Goal: Navigation & Orientation: Find specific page/section

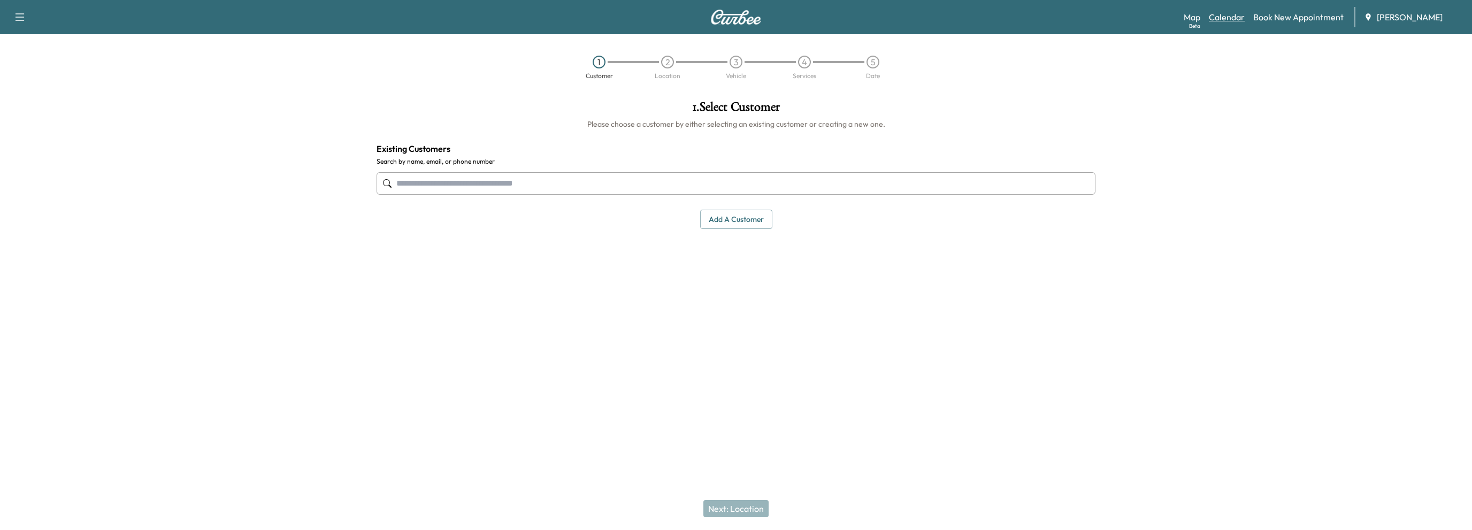
click at [1230, 16] on link "Calendar" at bounding box center [1227, 17] width 36 height 13
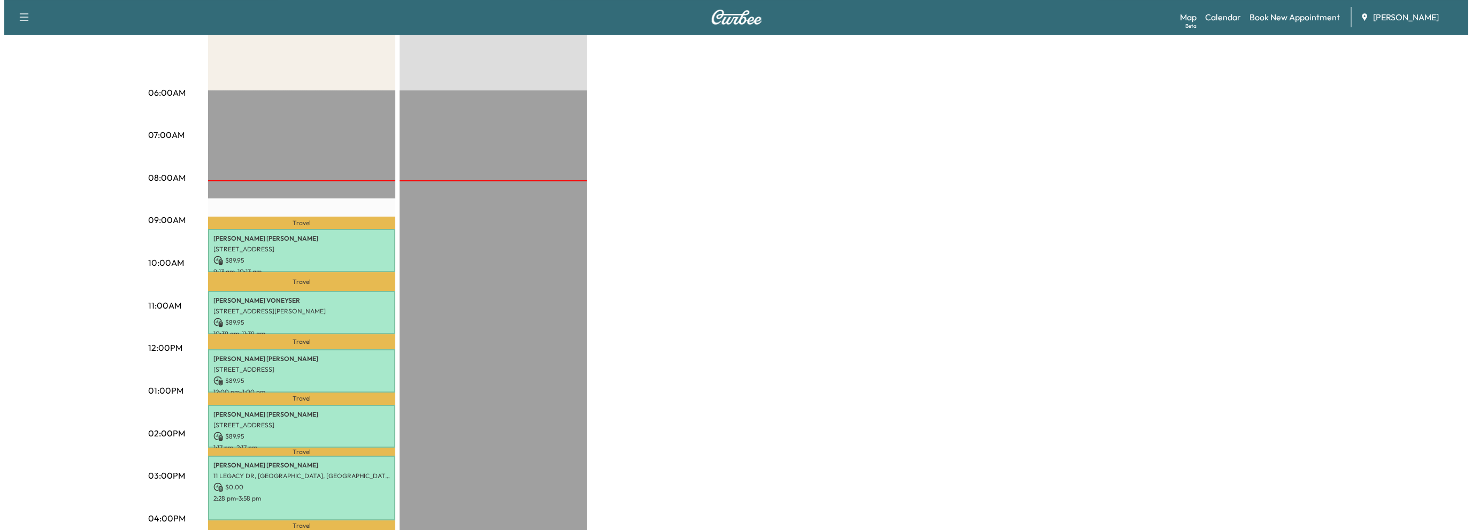
scroll to position [267, 0]
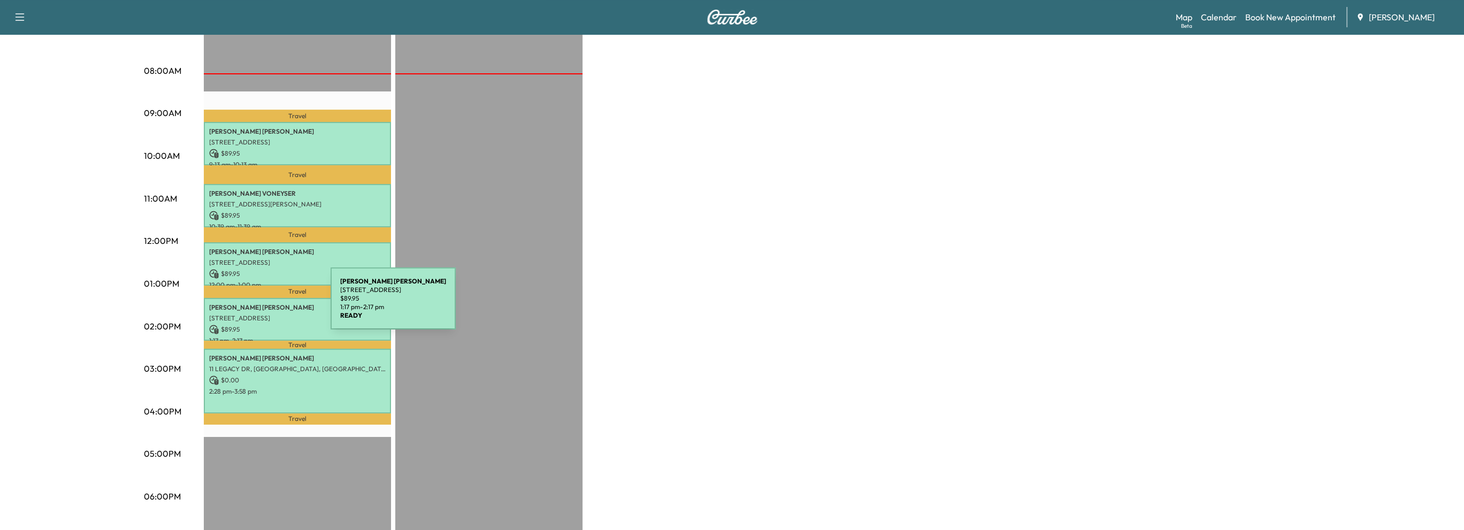
click at [250, 305] on p "[PERSON_NAME]" at bounding box center [297, 307] width 176 height 9
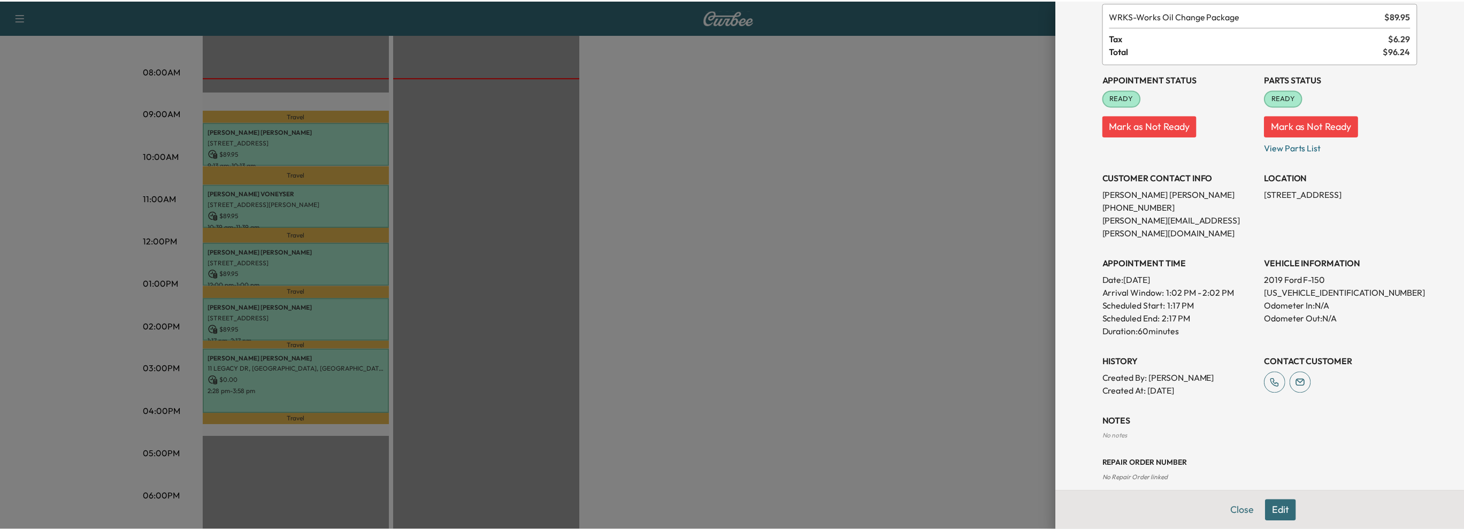
scroll to position [0, 0]
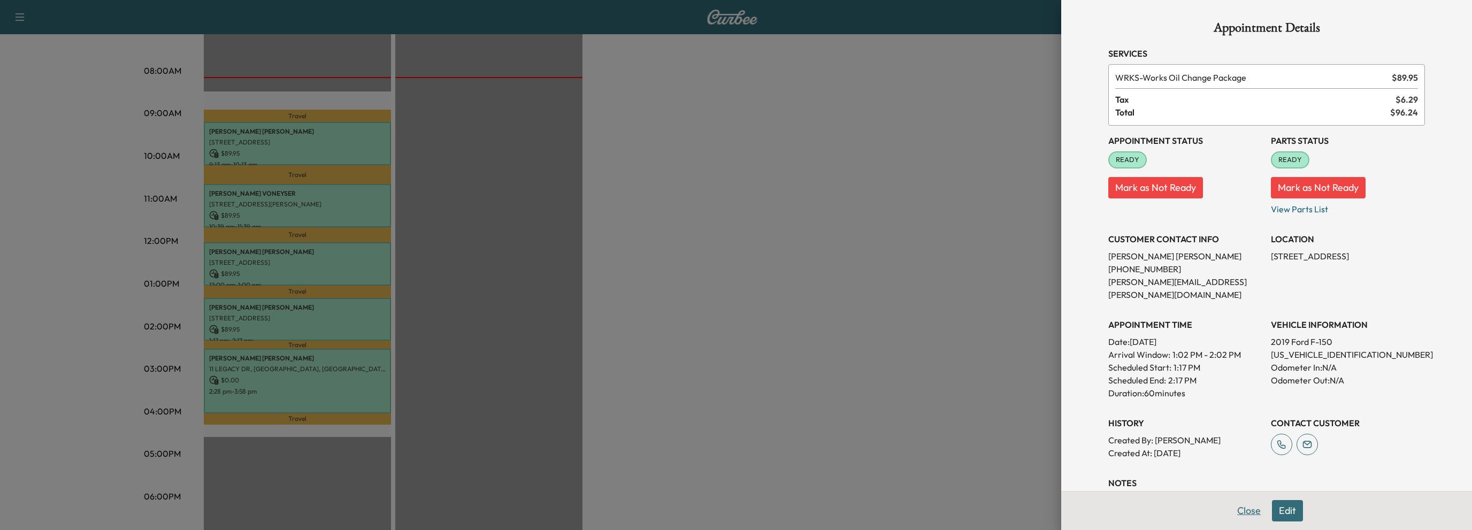
click at [1243, 514] on button "Close" at bounding box center [1248, 510] width 37 height 21
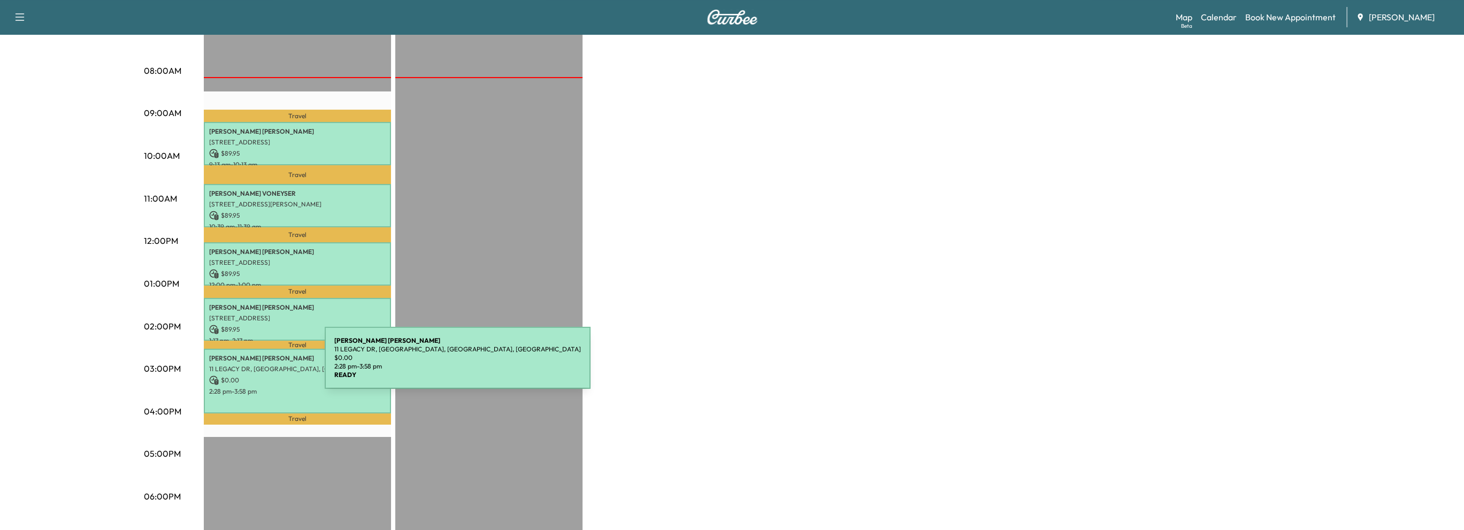
click at [248, 365] on p "11 LEGACY DR, [GEOGRAPHIC_DATA], [GEOGRAPHIC_DATA], [GEOGRAPHIC_DATA]" at bounding box center [297, 369] width 176 height 9
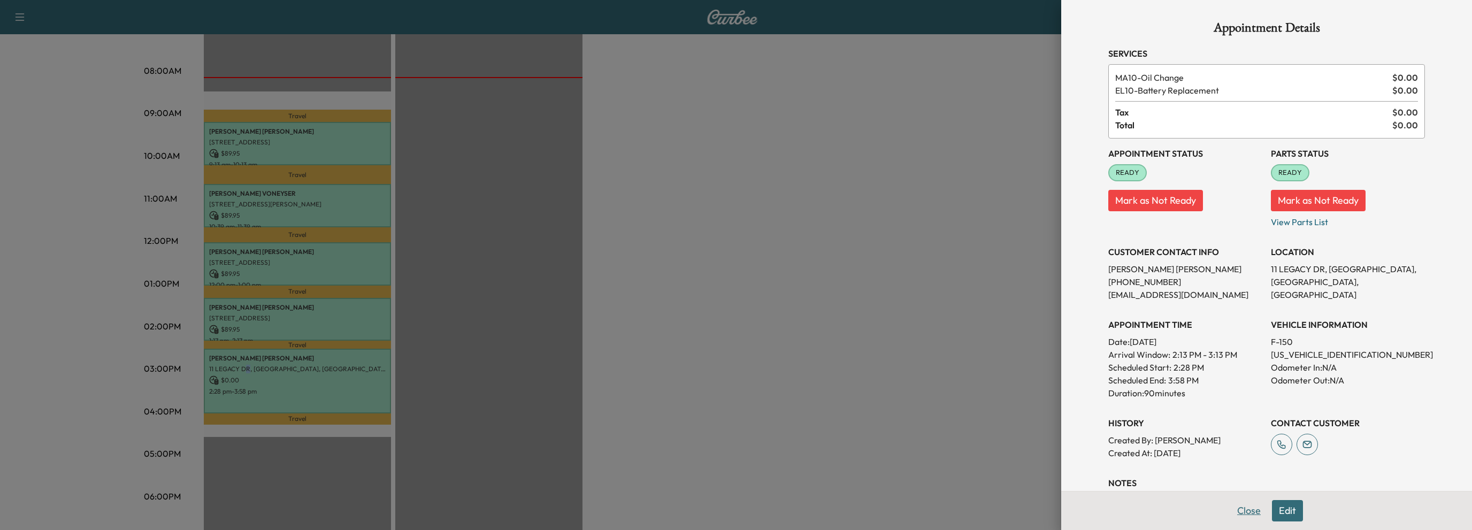
click at [1234, 514] on button "Close" at bounding box center [1248, 510] width 37 height 21
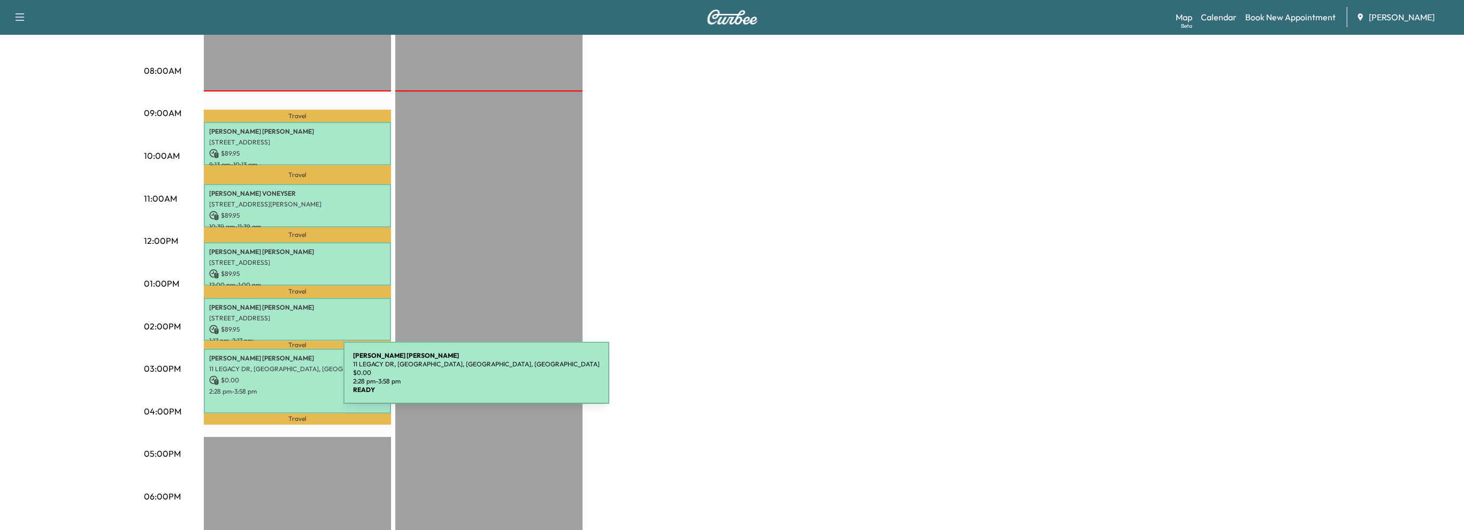
click at [263, 379] on p "$ 0.00" at bounding box center [297, 380] width 176 height 10
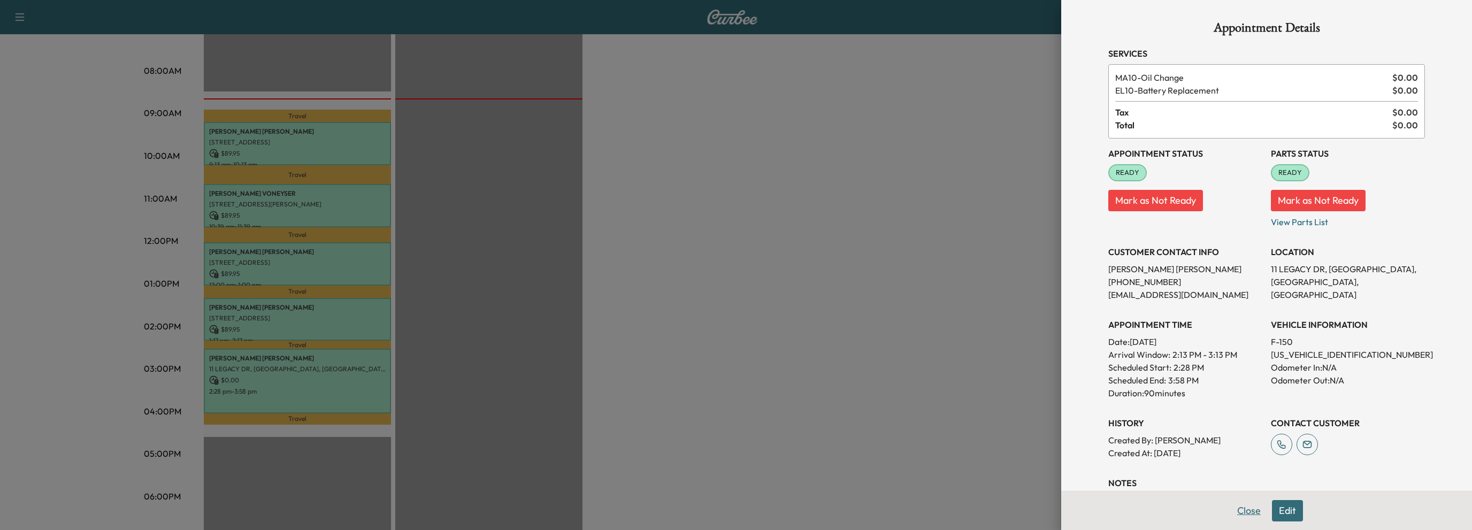
click at [1230, 510] on button "Close" at bounding box center [1248, 510] width 37 height 21
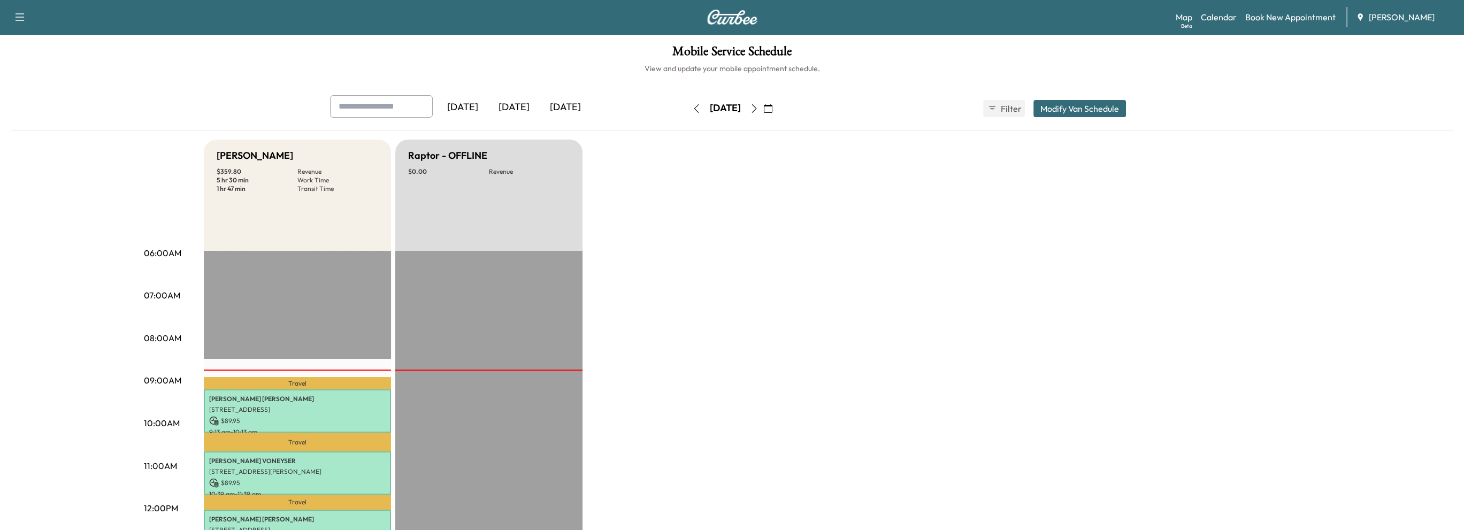
click at [758, 109] on icon "button" at bounding box center [754, 108] width 9 height 9
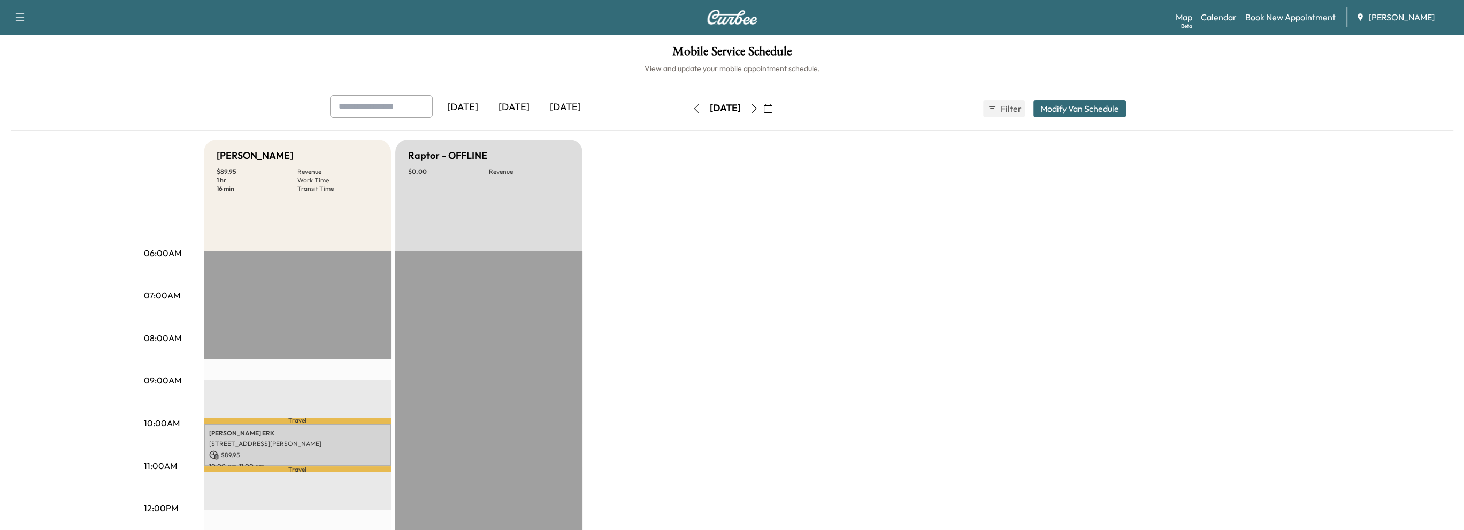
click at [758, 104] on icon "button" at bounding box center [754, 108] width 9 height 9
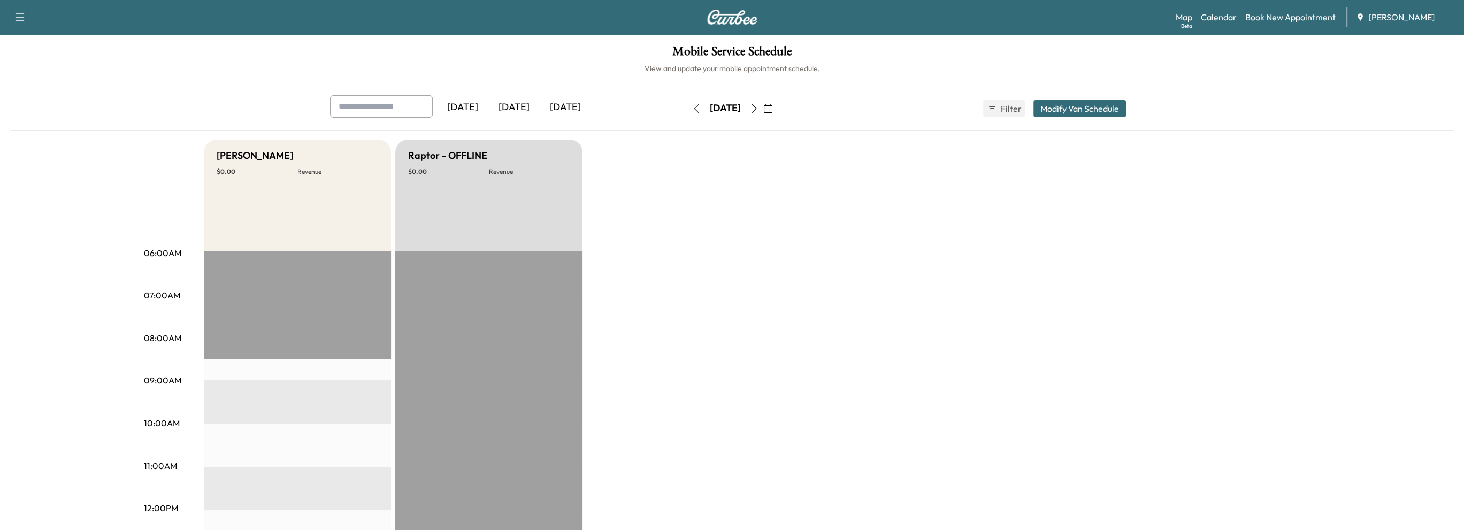
click at [687, 101] on button "button" at bounding box center [696, 108] width 18 height 17
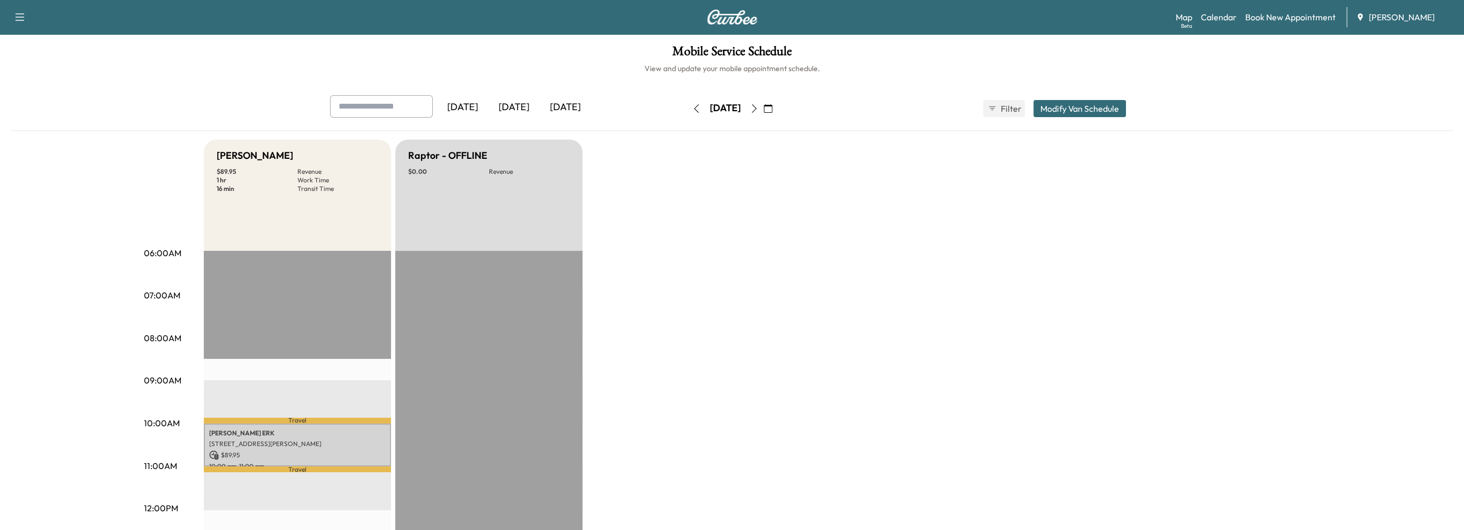
click at [692, 106] on icon "button" at bounding box center [696, 108] width 9 height 9
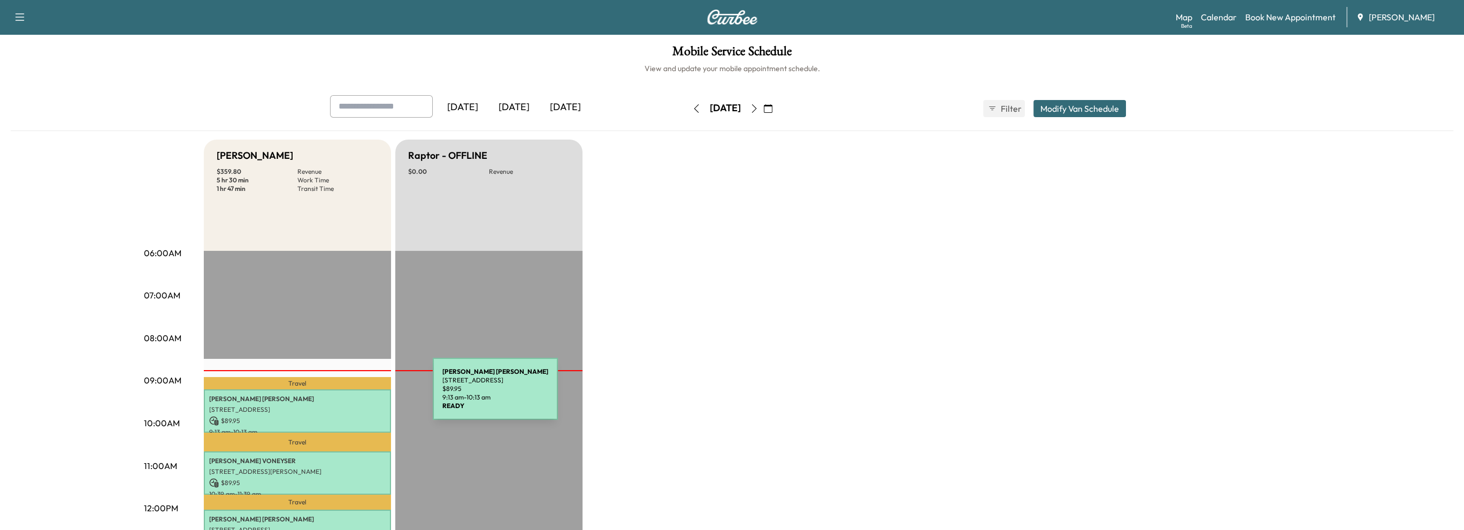
click at [352, 395] on p "[PERSON_NAME]" at bounding box center [297, 399] width 176 height 9
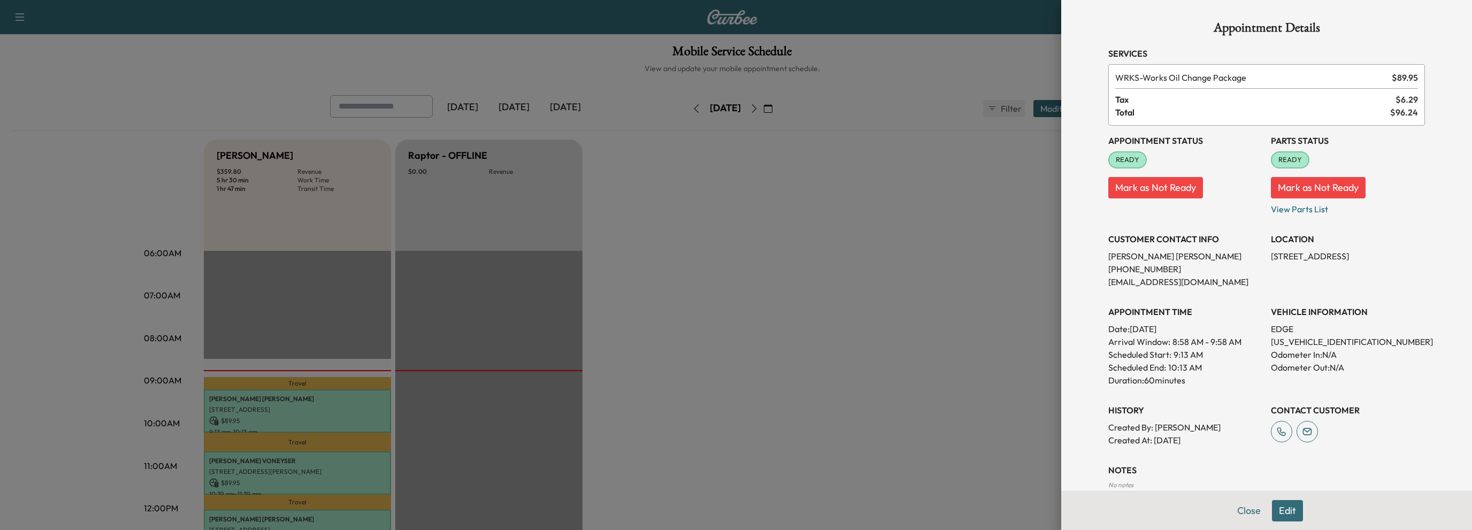
drag, startPoint x: 1263, startPoint y: 256, endPoint x: 1401, endPoint y: 259, distance: 137.5
click at [1401, 259] on p "[STREET_ADDRESS]" at bounding box center [1348, 256] width 154 height 13
copy p "[STREET_ADDRESS],"
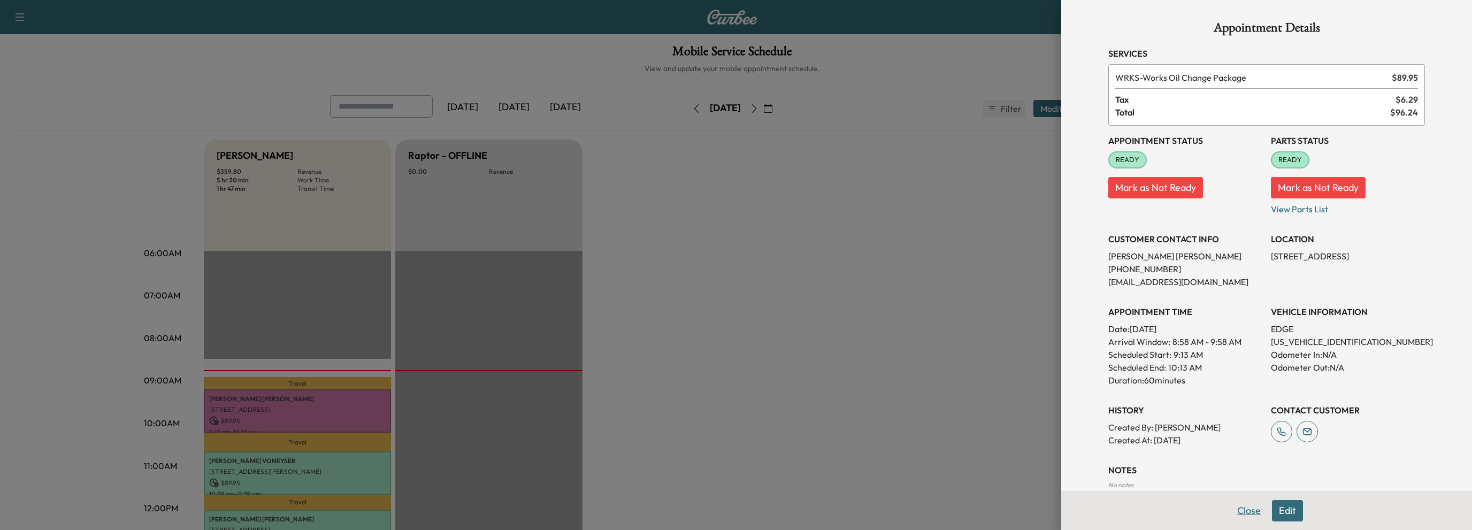
click at [1239, 509] on button "Close" at bounding box center [1248, 510] width 37 height 21
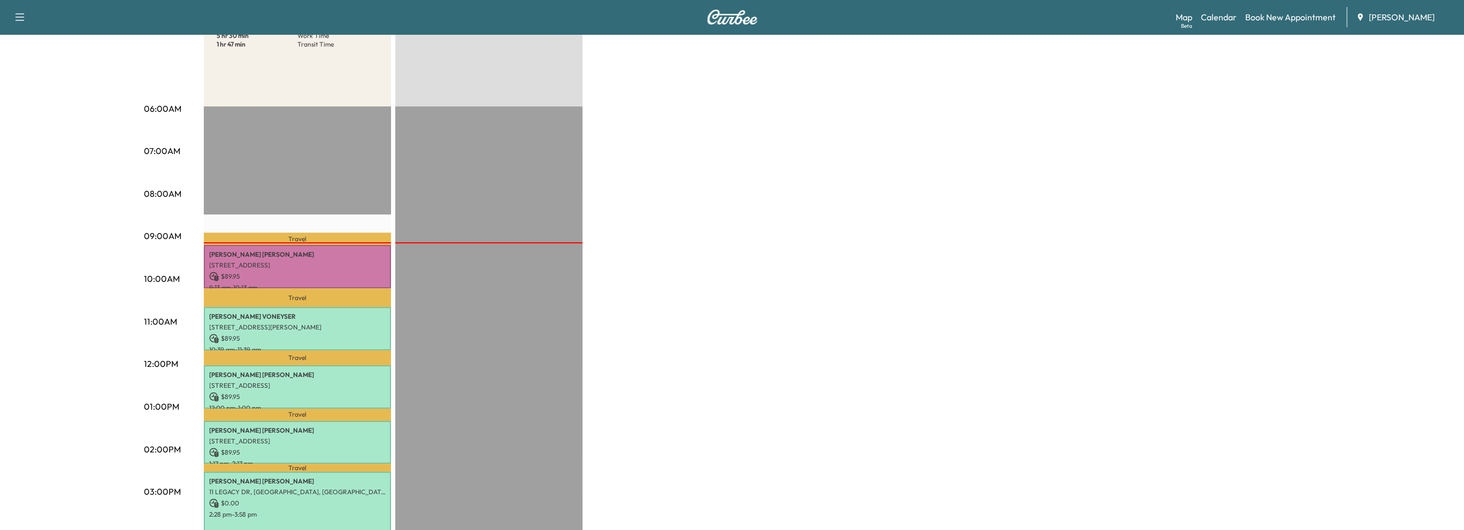
scroll to position [160, 0]
